Goal: Task Accomplishment & Management: Use online tool/utility

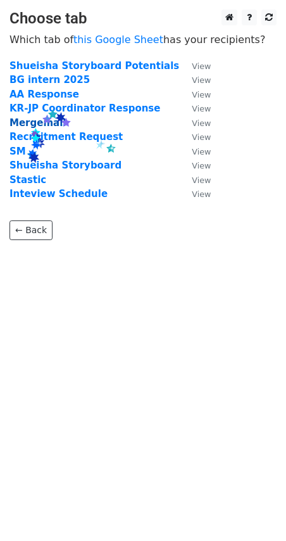
click at [31, 125] on strong "Mergemail" at bounding box center [37, 122] width 56 height 11
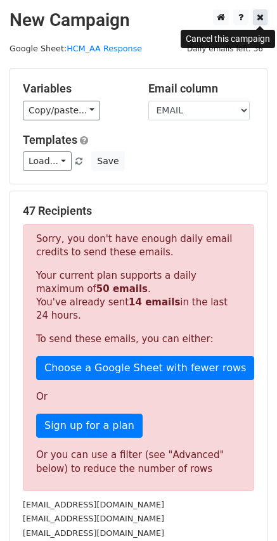
click at [260, 23] on link at bounding box center [260, 17] width 15 height 16
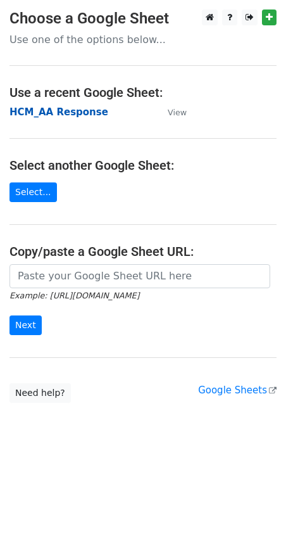
click at [22, 114] on strong "HCM_AA Response" at bounding box center [58, 111] width 99 height 11
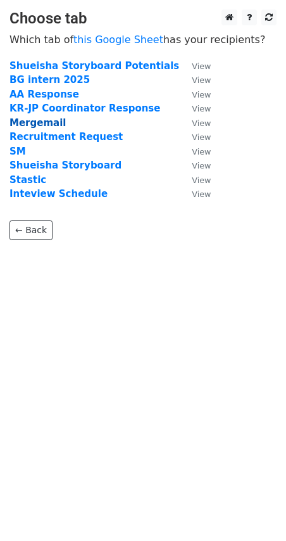
click at [37, 125] on strong "Mergemail" at bounding box center [37, 122] width 56 height 11
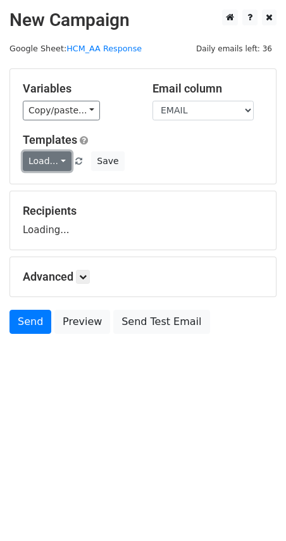
click at [56, 162] on link "Load..." at bounding box center [47, 161] width 49 height 20
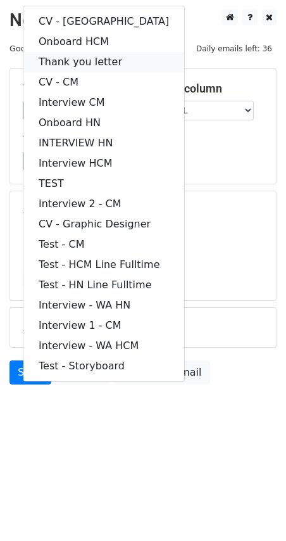
click at [75, 64] on link "Thank you letter" at bounding box center [103, 62] width 161 height 20
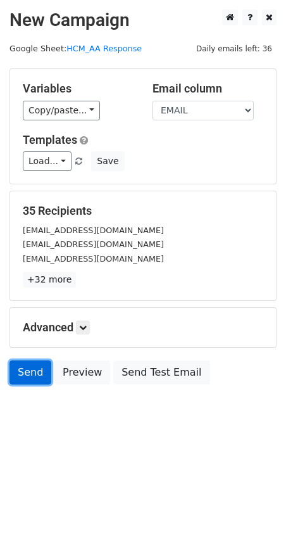
click at [38, 381] on link "Send" at bounding box center [30, 372] width 42 height 24
